Goal: Task Accomplishment & Management: Manage account settings

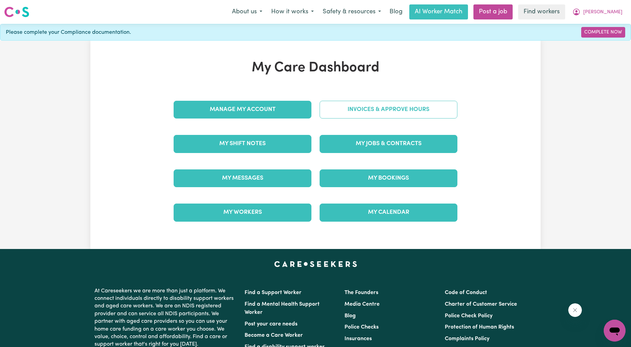
click at [344, 110] on link "Invoices & Approve Hours" at bounding box center [389, 110] width 138 height 18
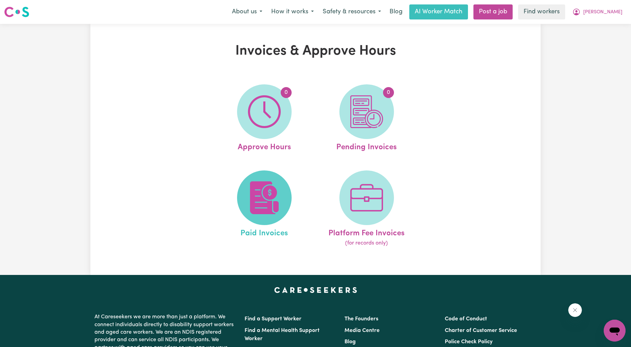
click at [275, 200] on img at bounding box center [264, 197] width 33 height 33
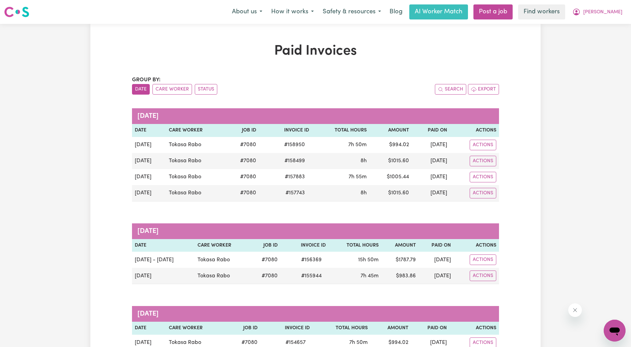
click at [617, 3] on nav "Menu About us How it works Safety & resources Blog AI Worker Match Post a job F…" at bounding box center [315, 12] width 631 height 24
click at [613, 16] on button "[PERSON_NAME]" at bounding box center [597, 12] width 59 height 14
click at [598, 35] on link "Logout" at bounding box center [600, 39] width 54 height 13
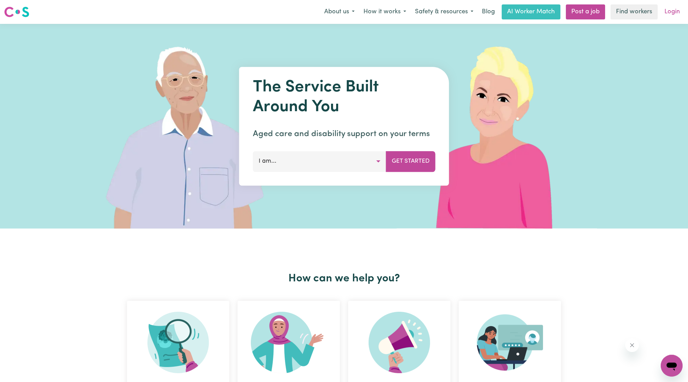
click at [631, 16] on link "Login" at bounding box center [672, 11] width 24 height 15
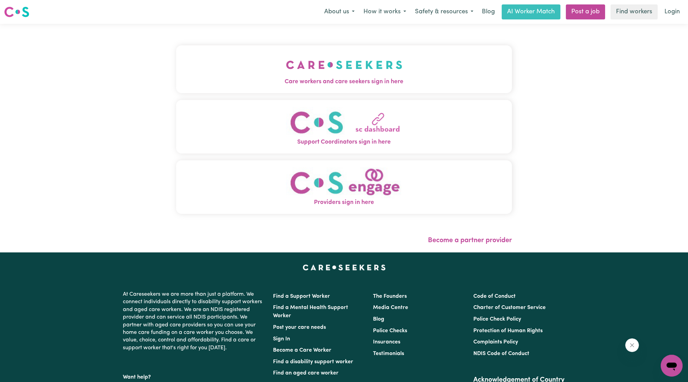
click at [307, 76] on img "Care workers and care seekers sign in here" at bounding box center [344, 64] width 116 height 25
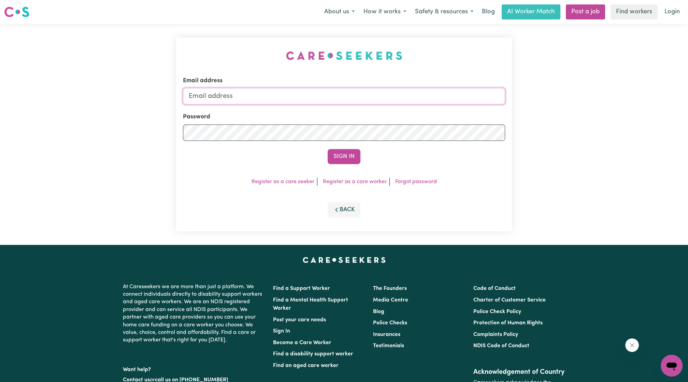
click at [329, 100] on input "Email address" at bounding box center [344, 96] width 322 height 16
drag, startPoint x: 224, startPoint y: 93, endPoint x: 362, endPoint y: 102, distance: 138.2
click at [362, 102] on input "[EMAIL_ADDRESS][PERSON_NAME][DOMAIN_NAME]" at bounding box center [344, 96] width 322 height 16
type input "[EMAIL_ADDRESS][DOMAIN_NAME]"
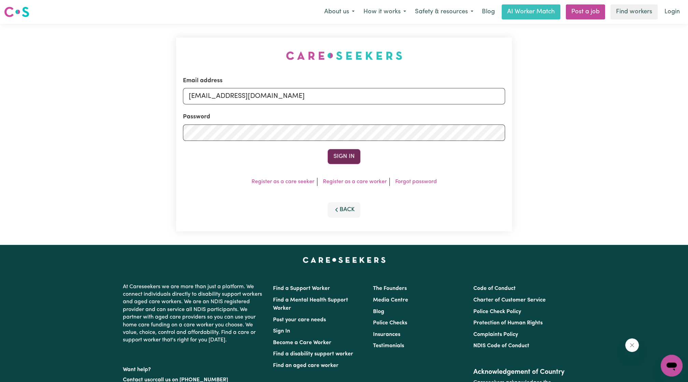
click at [350, 154] on button "Sign In" at bounding box center [344, 156] width 33 height 15
